Goal: Task Accomplishment & Management: Use online tool/utility

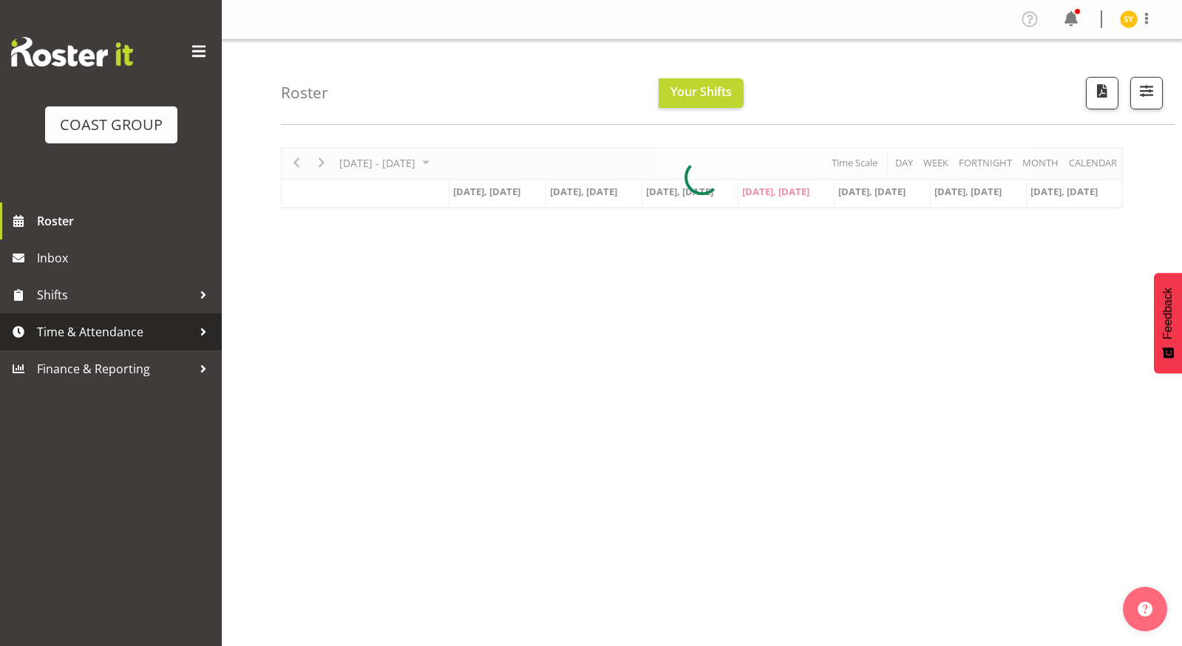
click at [53, 338] on span "Time & Attendance" at bounding box center [114, 332] width 155 height 22
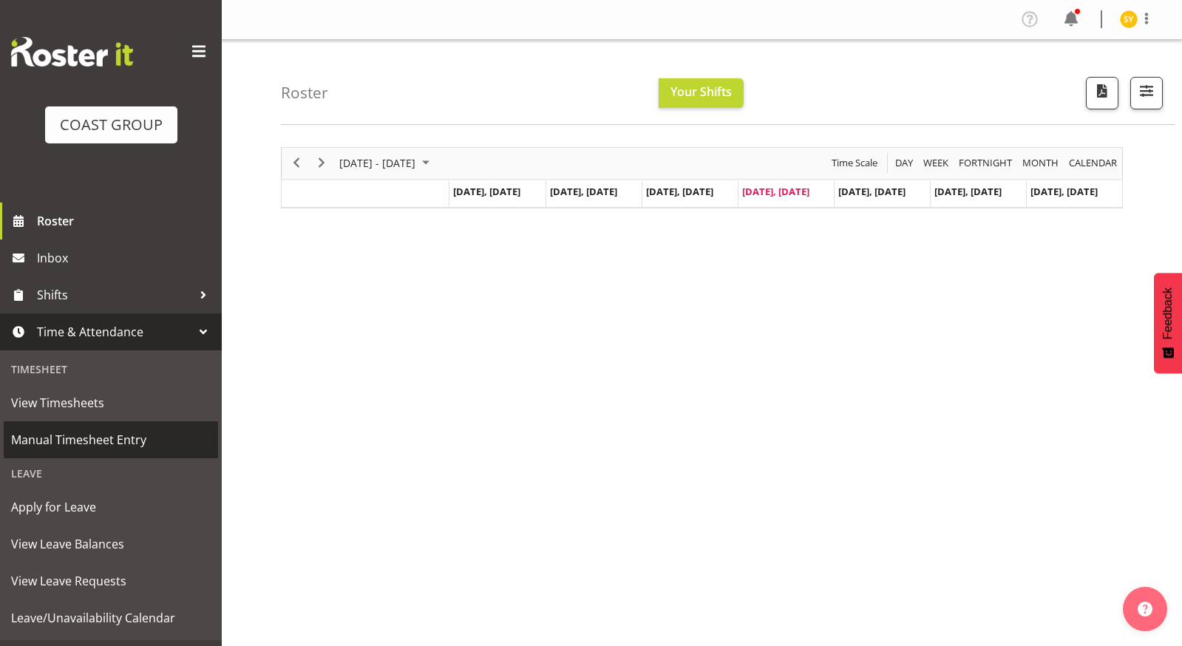
click at [61, 442] on span "Manual Timesheet Entry" at bounding box center [111, 440] width 200 height 22
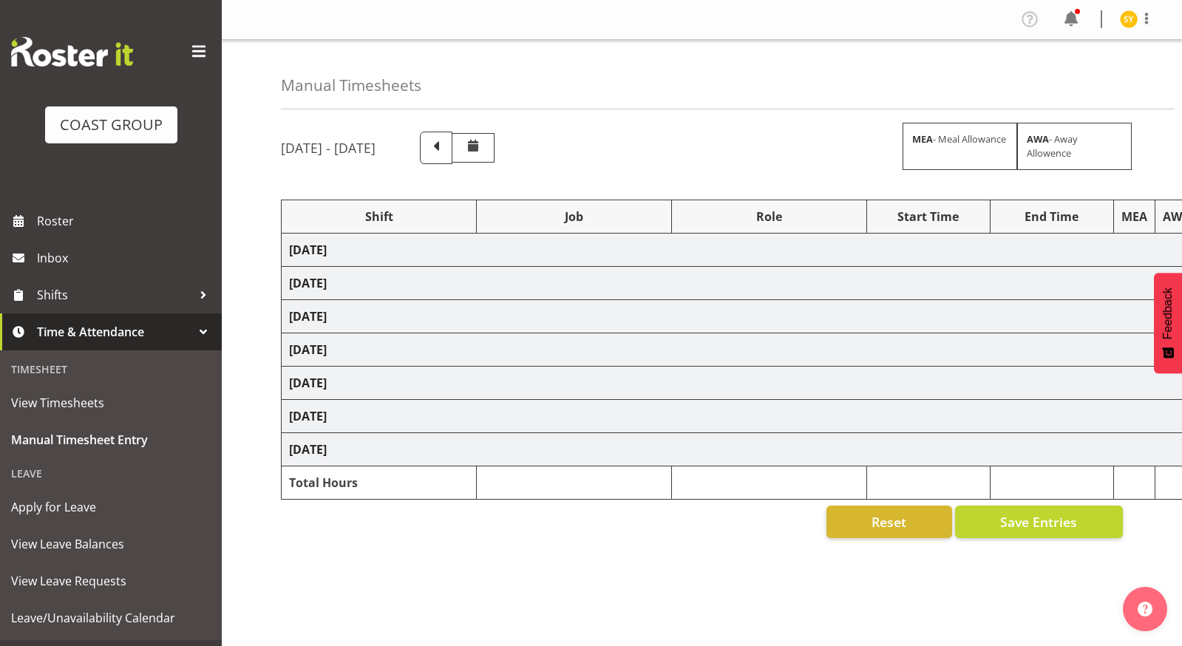
select select "69"
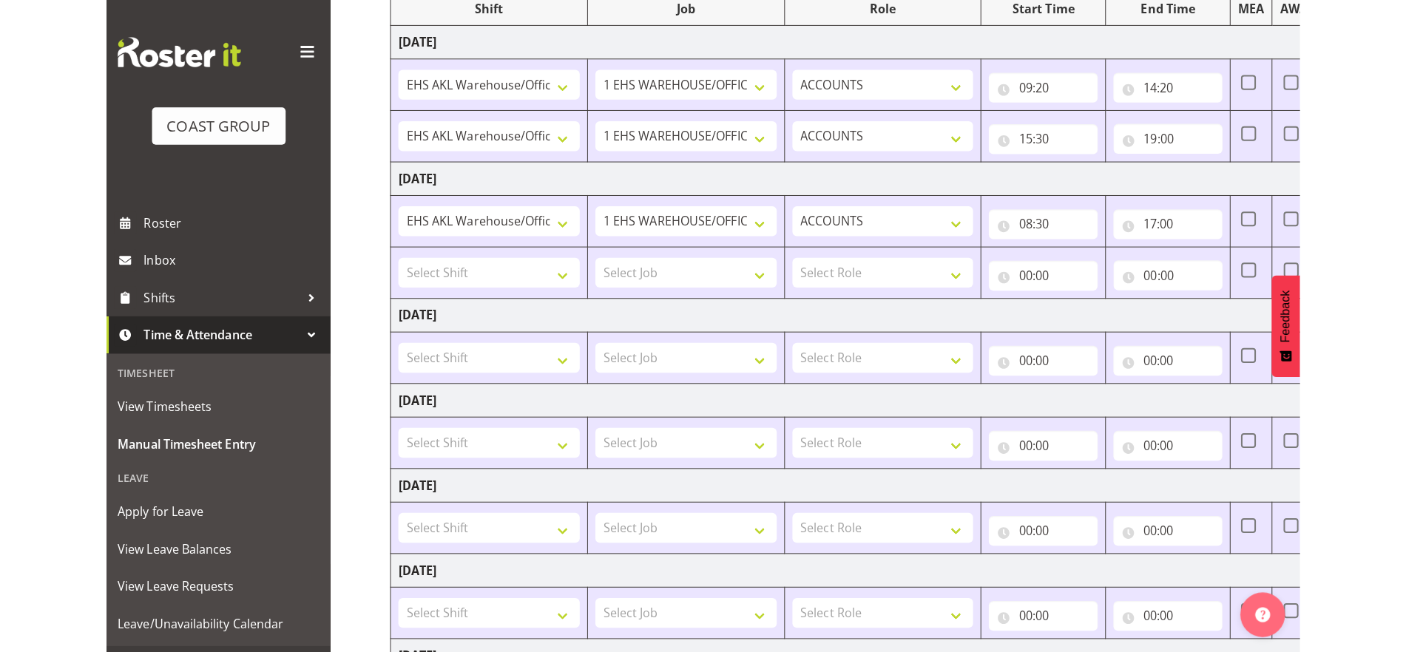
scroll to position [150, 0]
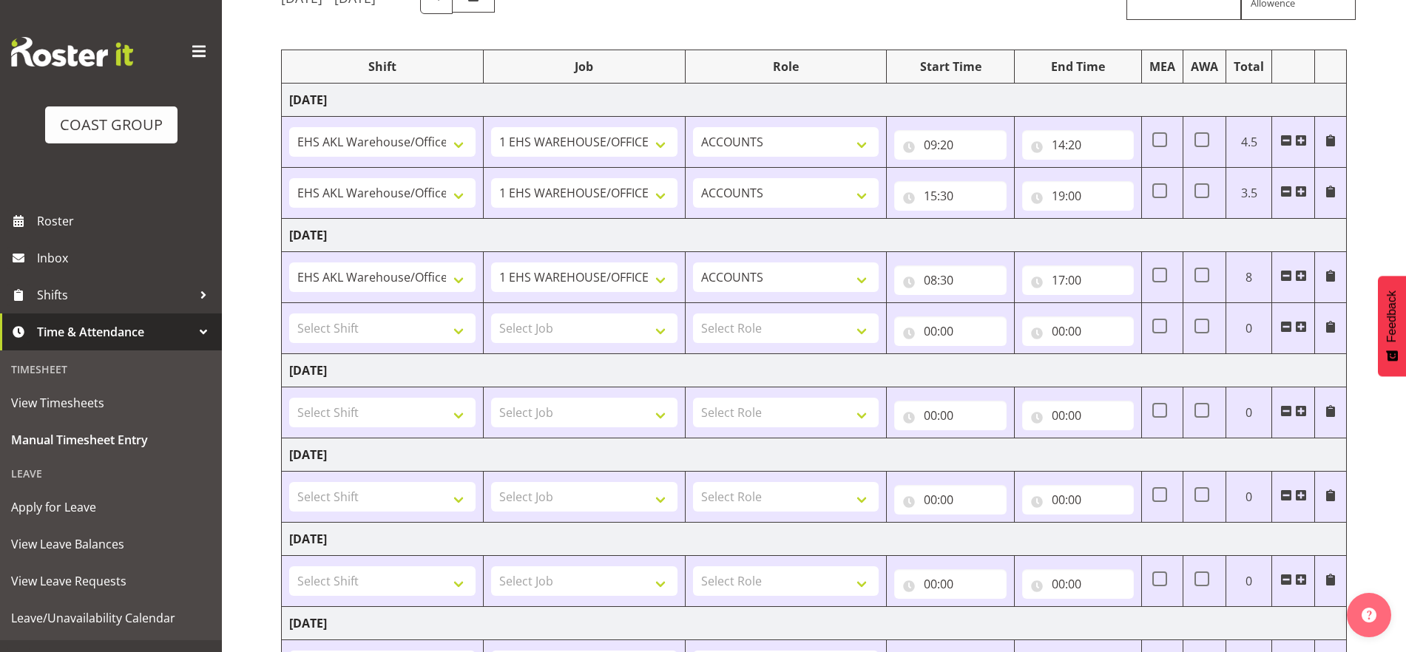
click at [1182, 325] on span at bounding box center [1286, 327] width 12 height 12
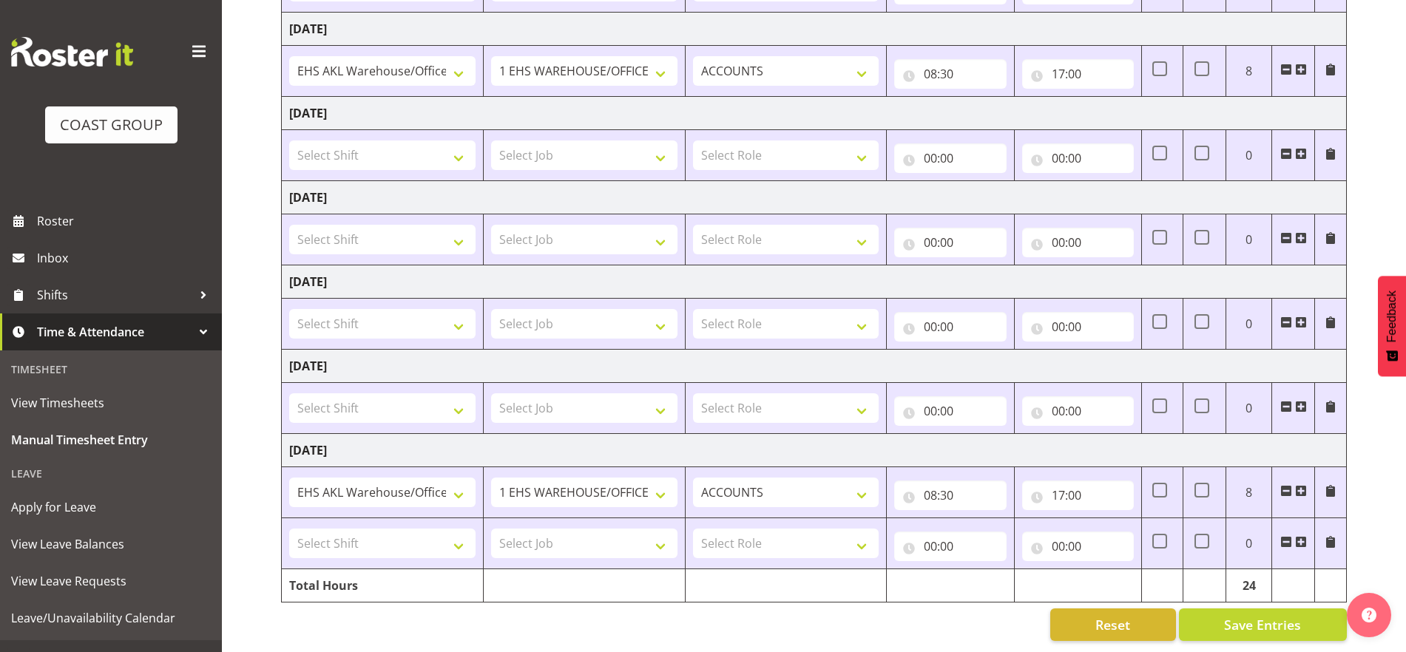
scroll to position [370, 0]
click at [442, 533] on select "Select Shift EHS AKL Warehouse/Office" at bounding box center [382, 544] width 186 height 30
click at [1182, 536] on span at bounding box center [1286, 542] width 12 height 12
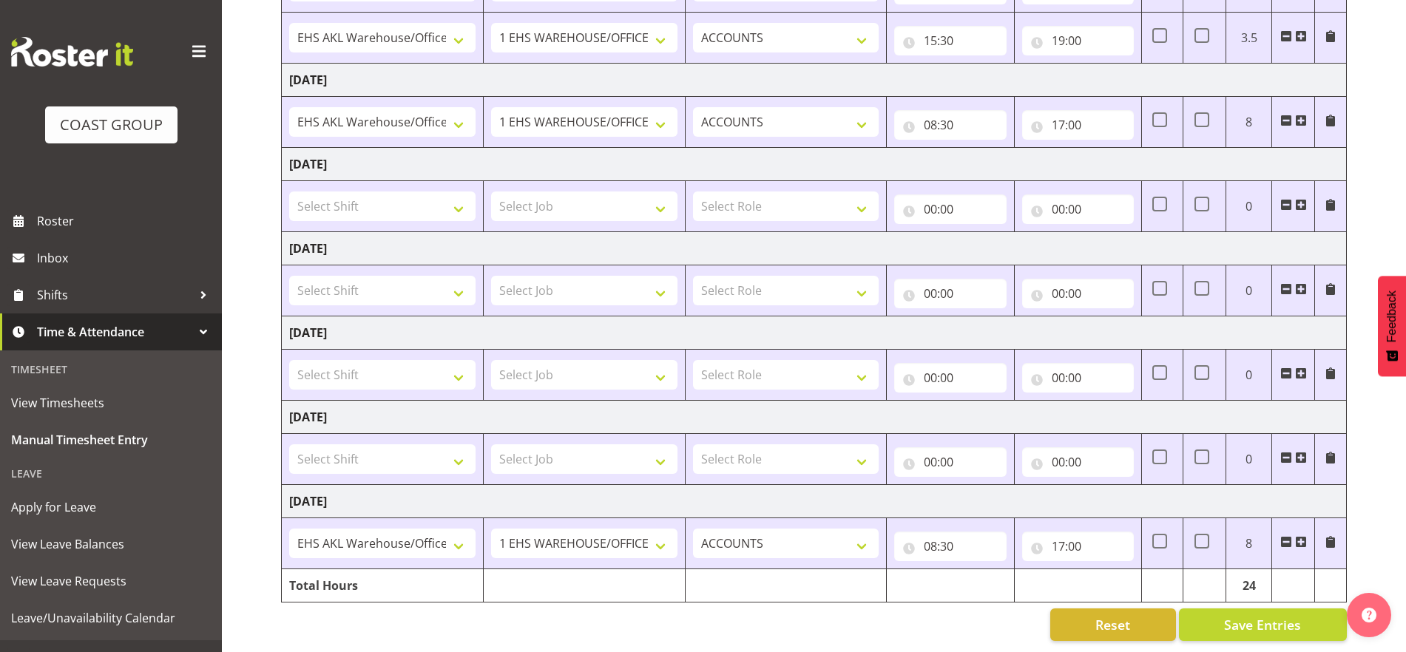
scroll to position [319, 0]
click at [1182, 615] on span "Save Entries" at bounding box center [1262, 624] width 77 height 19
